Goal: Navigation & Orientation: Go to known website

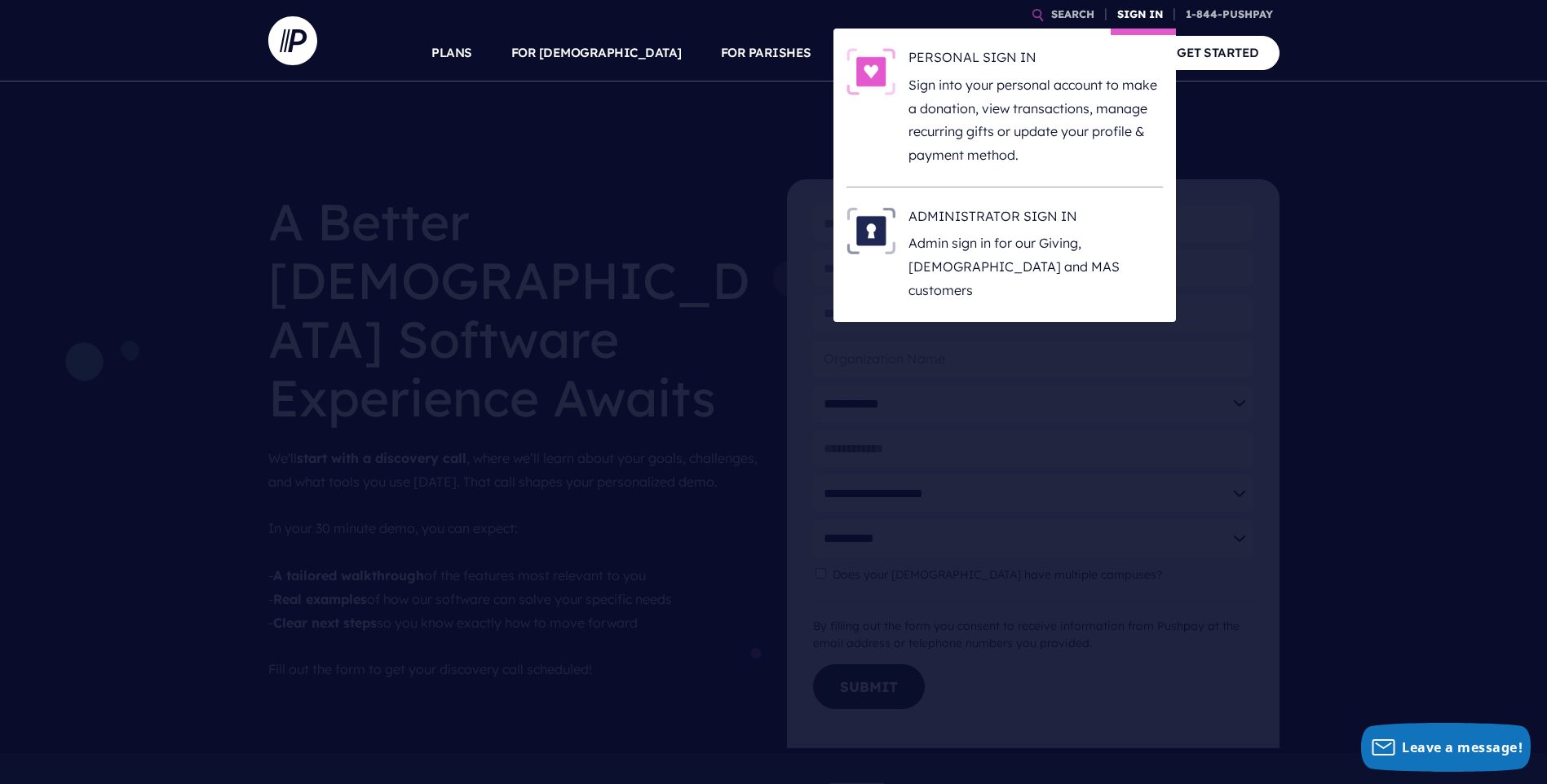
click at [1132, 7] on link "SIGN IN" at bounding box center [1140, 14] width 59 height 28
click at [1131, 9] on link "SIGN IN" at bounding box center [1140, 14] width 59 height 28
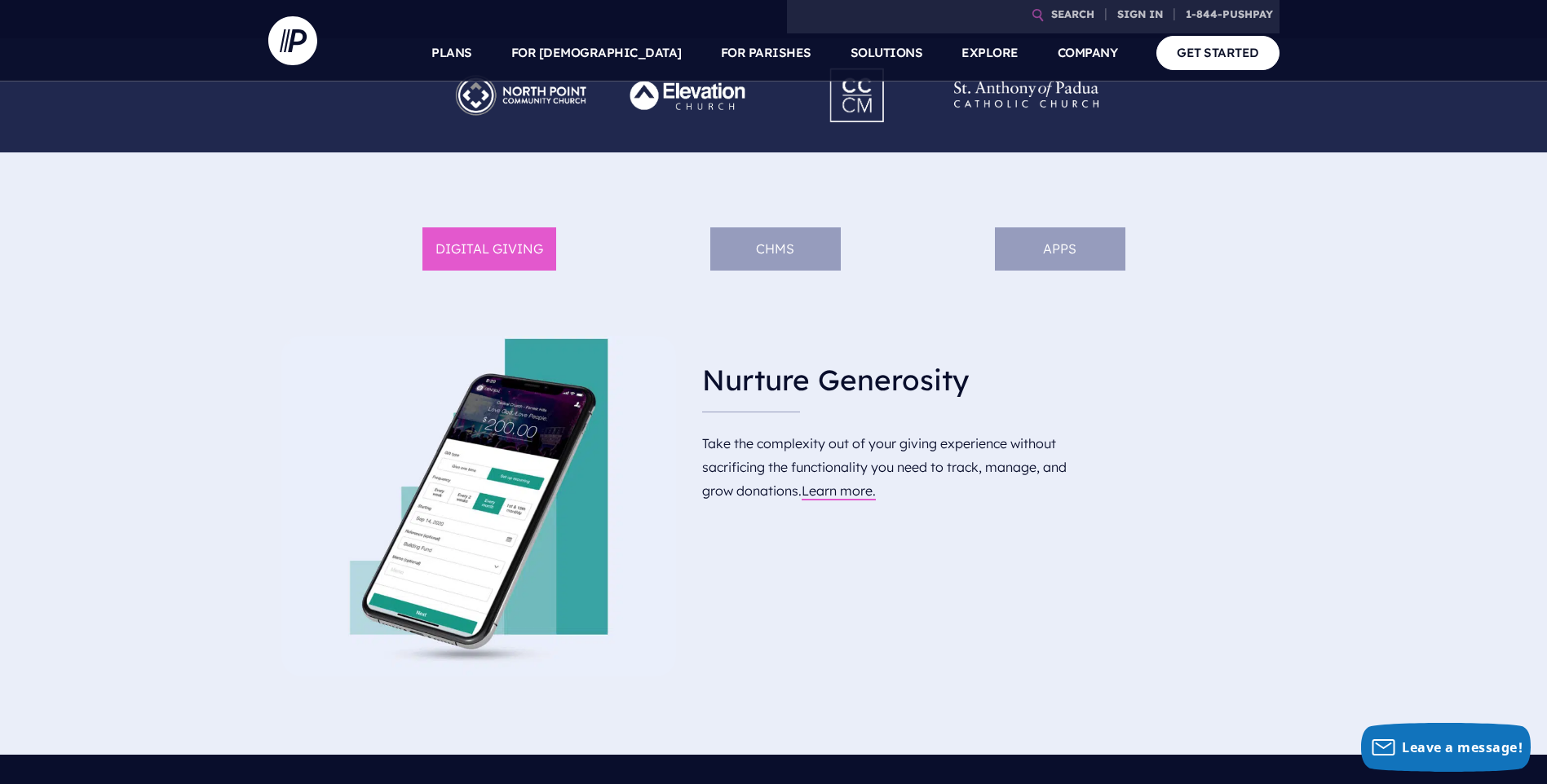
scroll to position [722, 0]
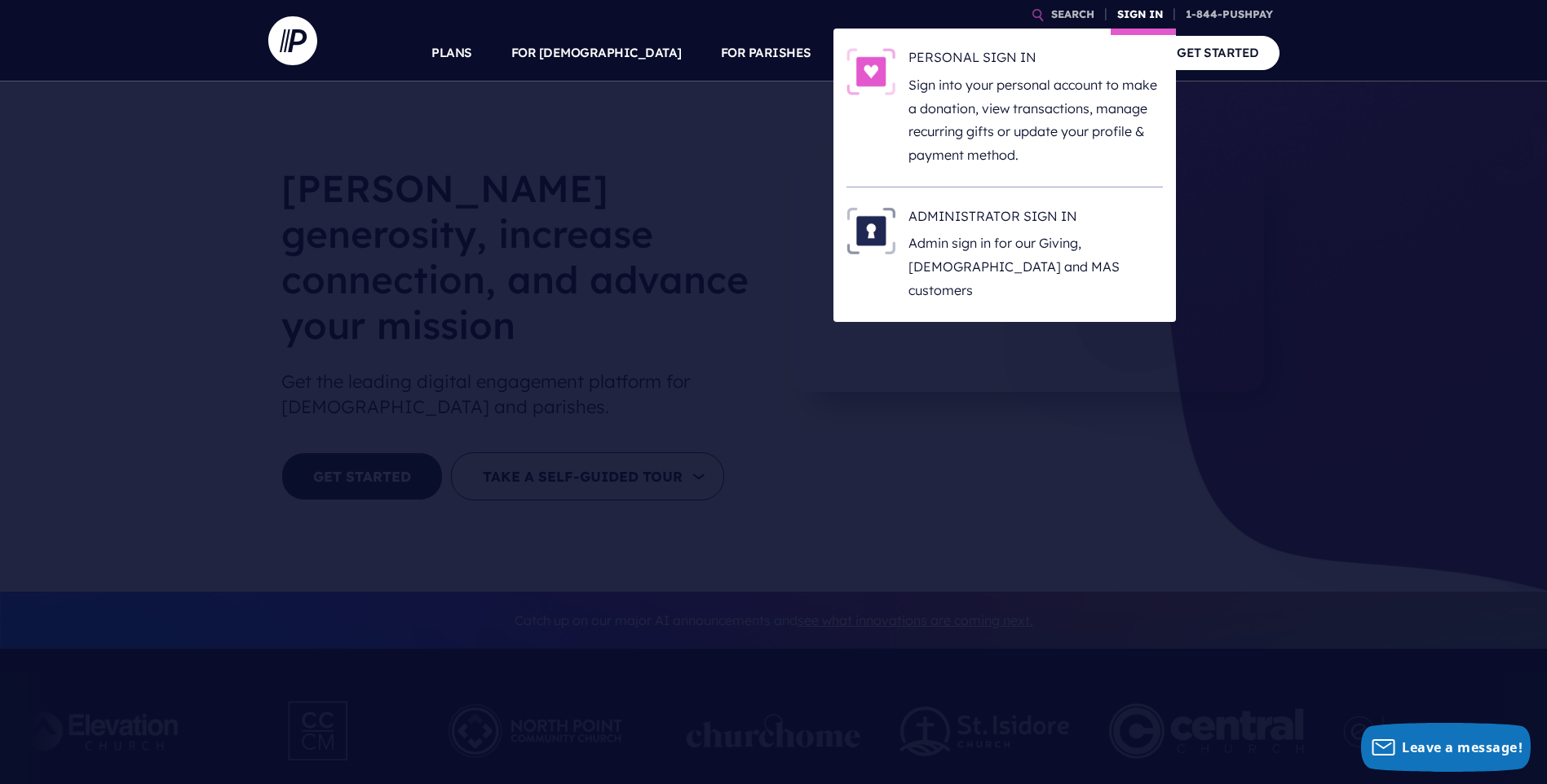
click at [1131, 9] on link "SIGN IN" at bounding box center [1140, 14] width 59 height 28
